Goal: Task Accomplishment & Management: Manage account settings

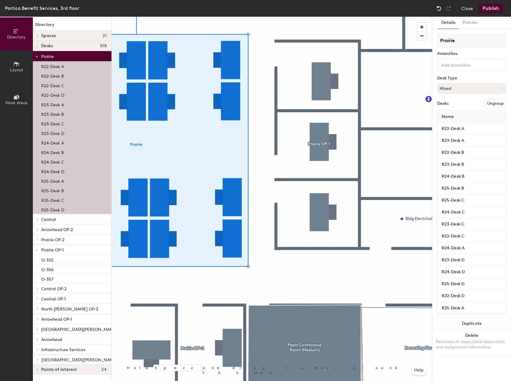
click at [439, 8] on img at bounding box center [439, 8] width 6 height 6
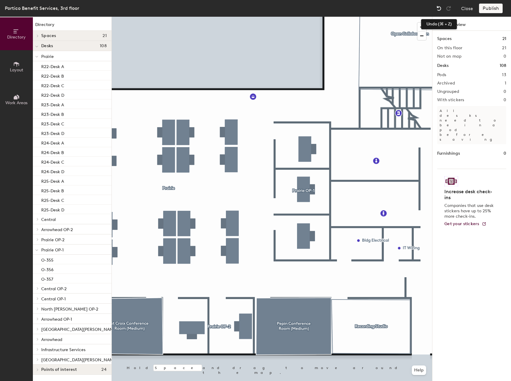
click at [439, 7] on img at bounding box center [439, 8] width 6 height 6
click at [190, 17] on div at bounding box center [272, 17] width 320 height 0
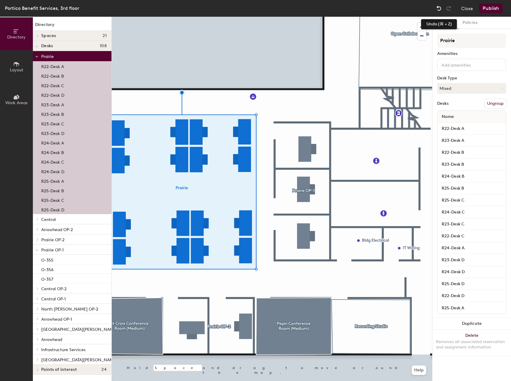
click at [440, 10] on img at bounding box center [439, 8] width 6 height 6
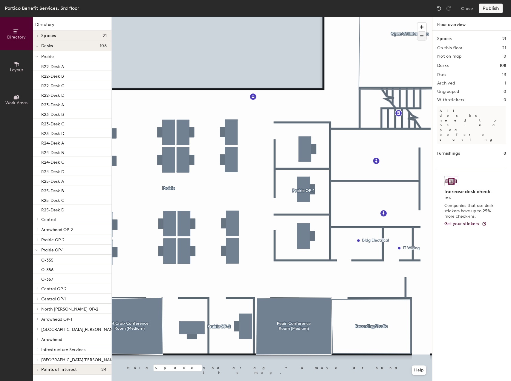
click at [184, 17] on div at bounding box center [272, 17] width 320 height 0
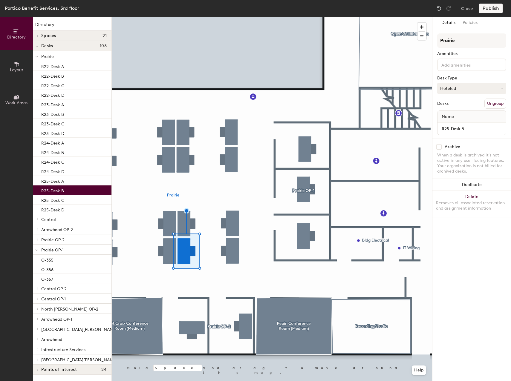
click at [498, 88] on button "Hoteled" at bounding box center [471, 88] width 69 height 11
click at [448, 106] on div "Assigned" at bounding box center [467, 106] width 60 height 9
click at [462, 116] on div "Name" at bounding box center [471, 117] width 68 height 12
click at [489, 10] on button "Publish" at bounding box center [491, 9] width 24 height 10
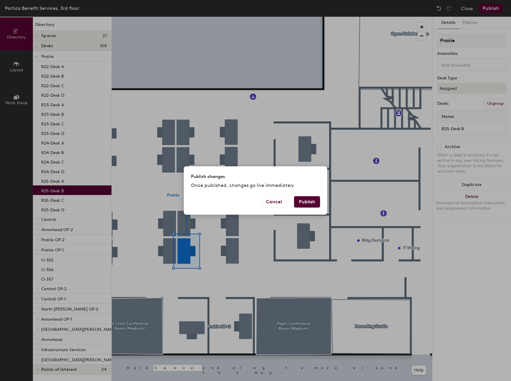
click at [307, 201] on button "Publish" at bounding box center [307, 201] width 26 height 11
